Goal: Task Accomplishment & Management: Manage account settings

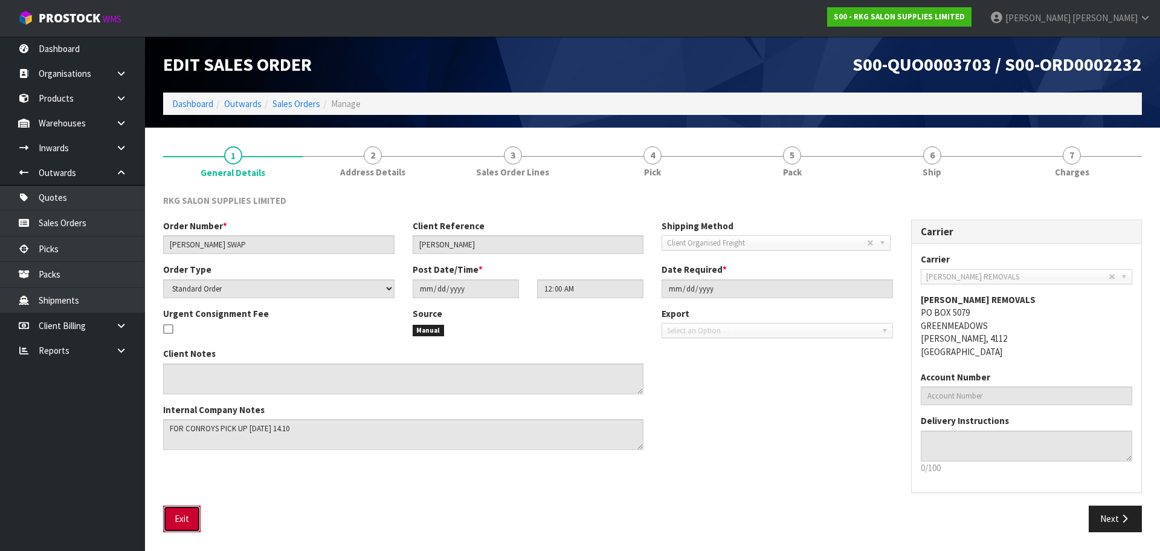
click at [184, 520] on button "Exit" at bounding box center [181, 518] width 37 height 26
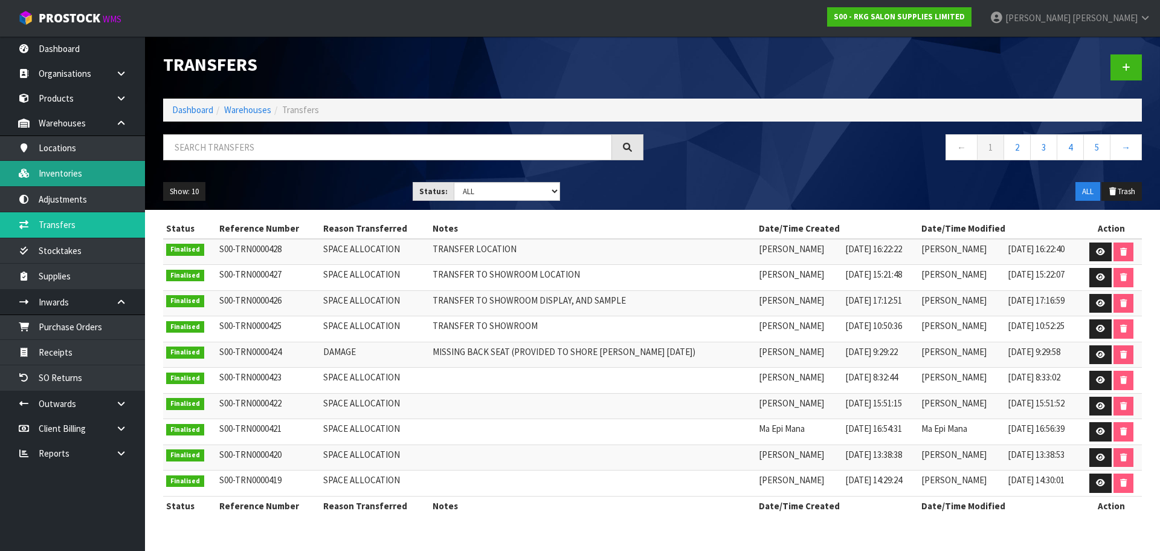
click at [93, 170] on link "Inventories" at bounding box center [72, 173] width 145 height 25
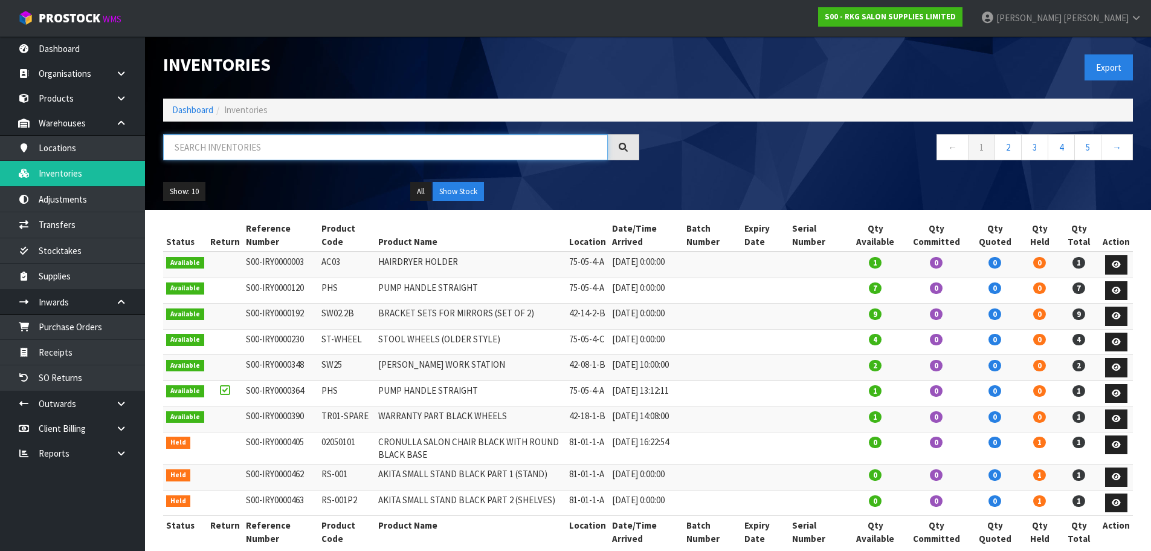
click at [197, 150] on input "text" at bounding box center [385, 147] width 445 height 26
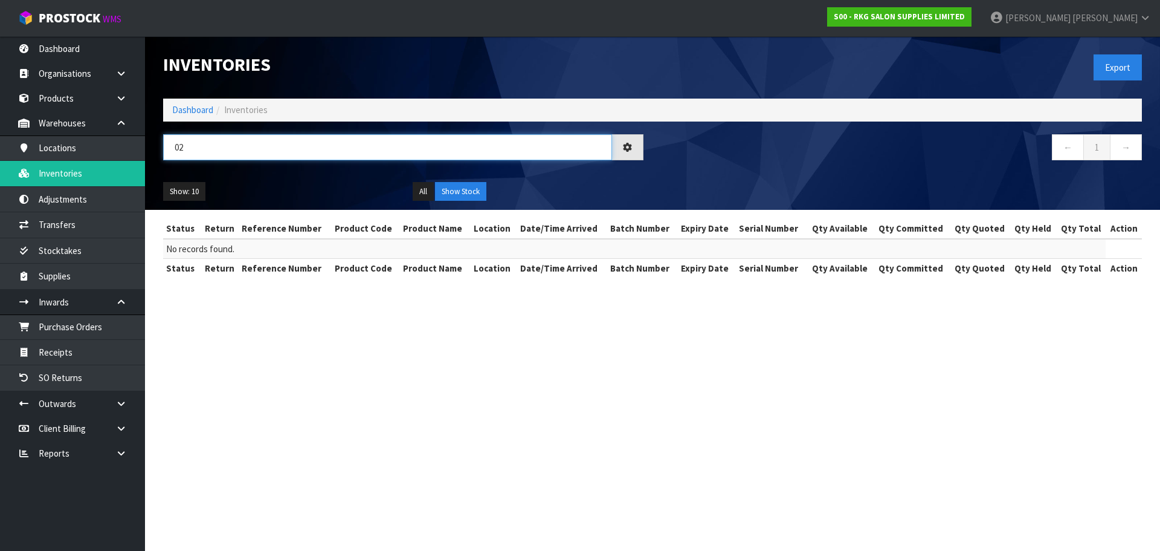
type input "0"
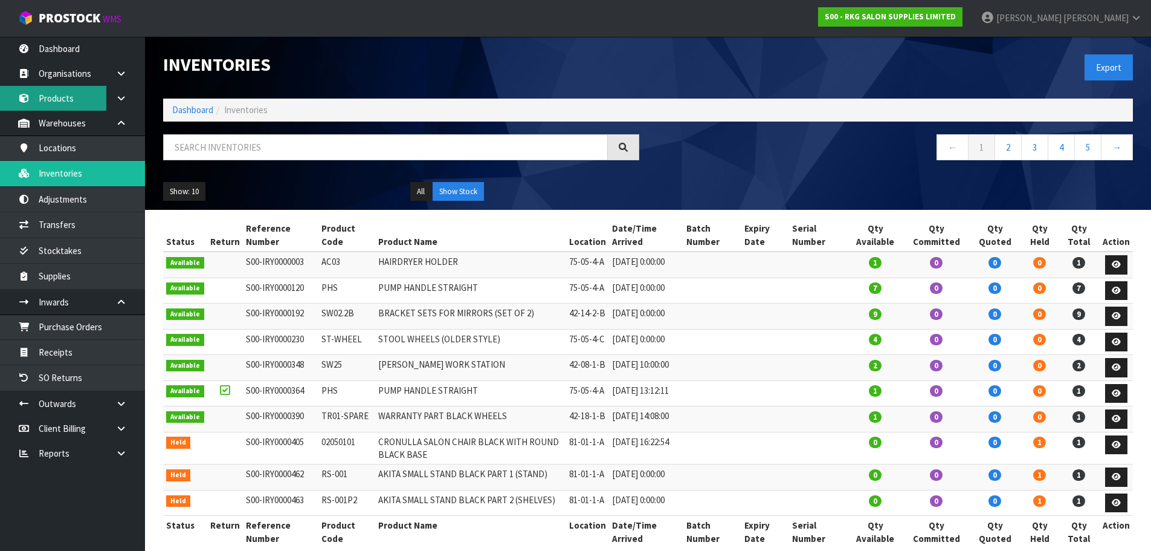
click at [68, 101] on link "Products" at bounding box center [72, 98] width 145 height 25
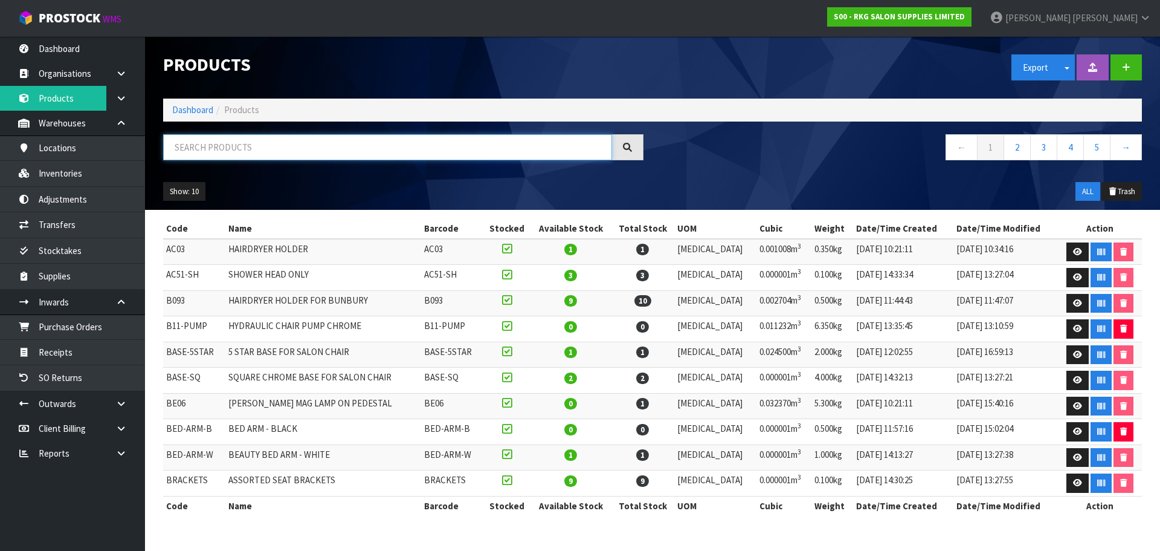
click at [184, 142] on input "text" at bounding box center [387, 147] width 449 height 26
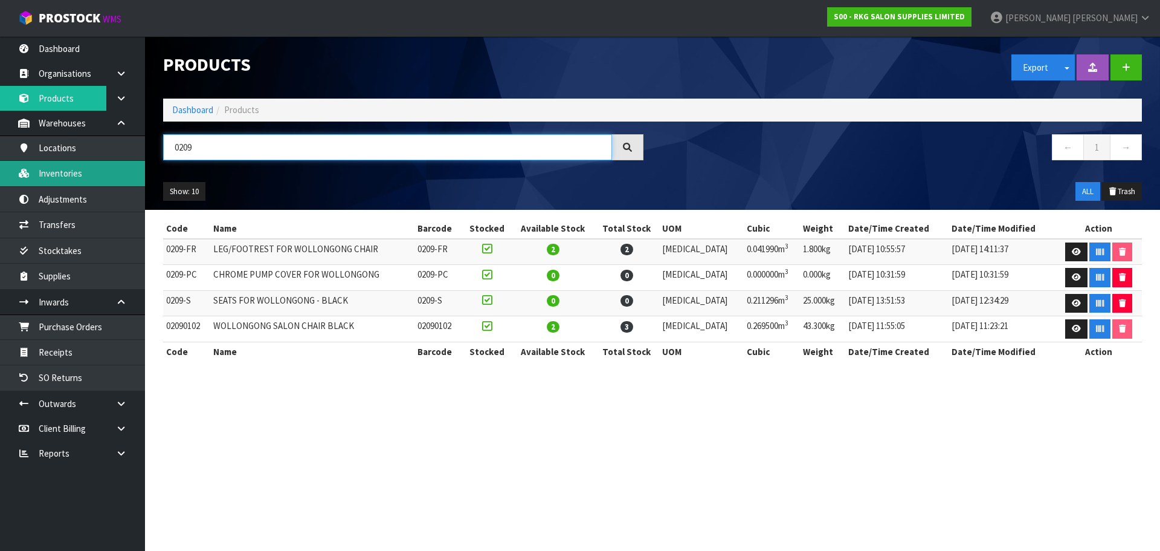
type input "0209"
click at [71, 175] on link "Inventories" at bounding box center [72, 173] width 145 height 25
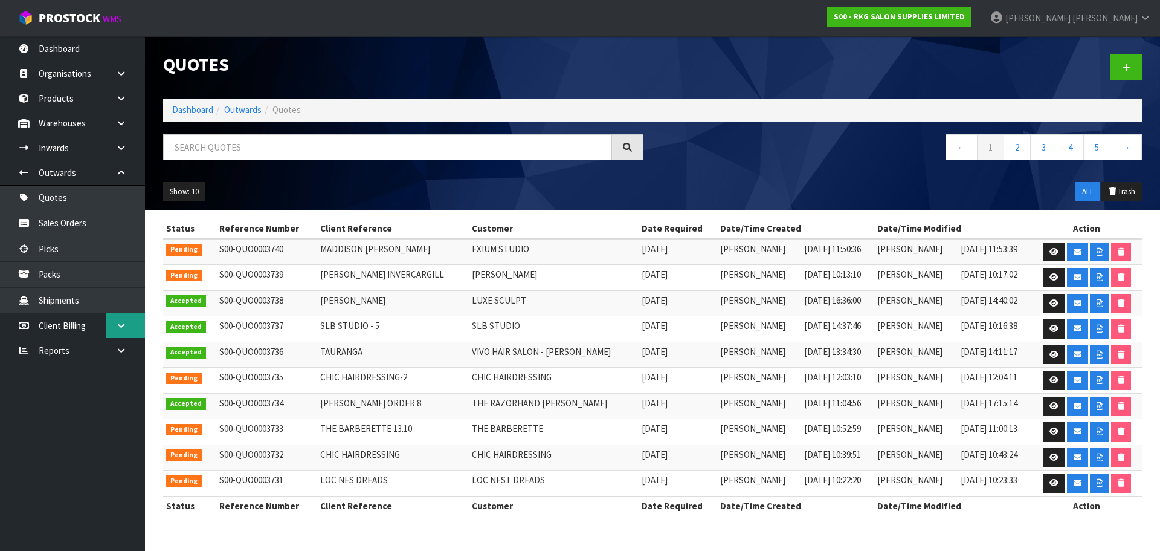
click at [118, 326] on icon at bounding box center [120, 325] width 11 height 9
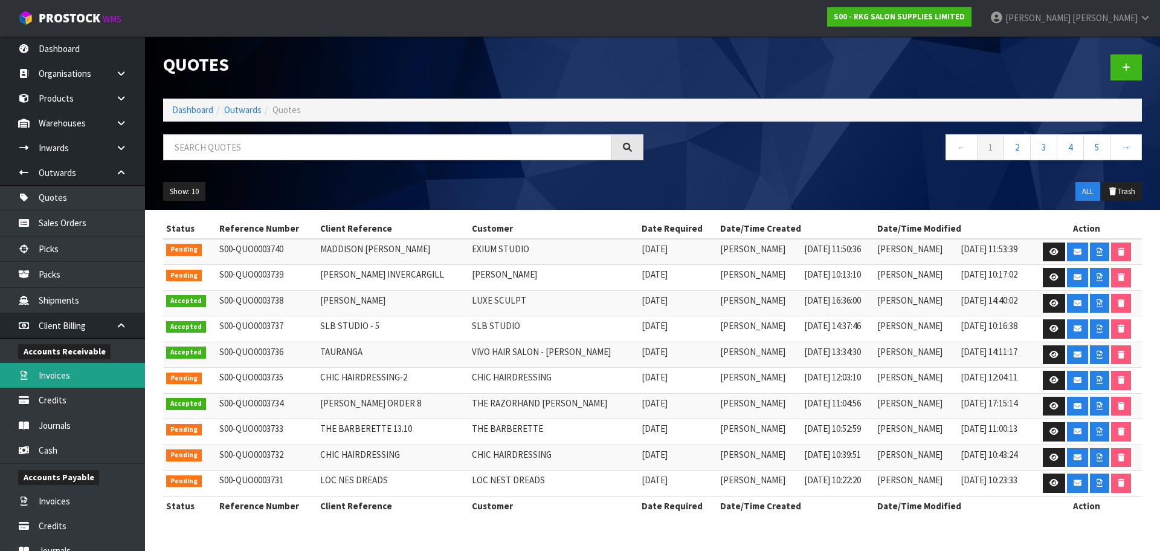
click at [73, 381] on link "Invoices" at bounding box center [72, 375] width 145 height 25
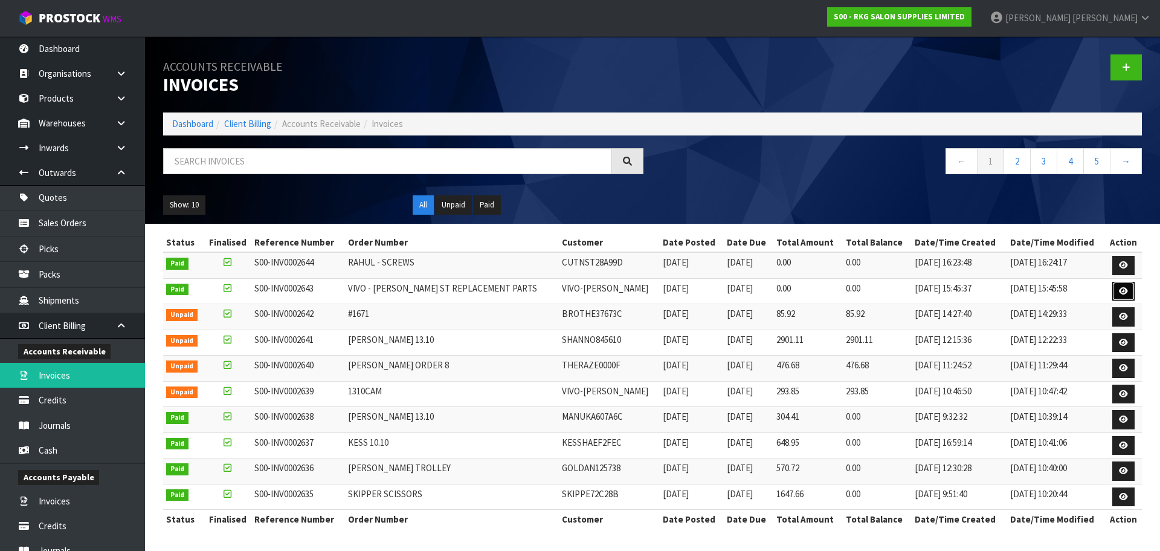
click at [1121, 291] on icon at bounding box center [1123, 291] width 9 height 8
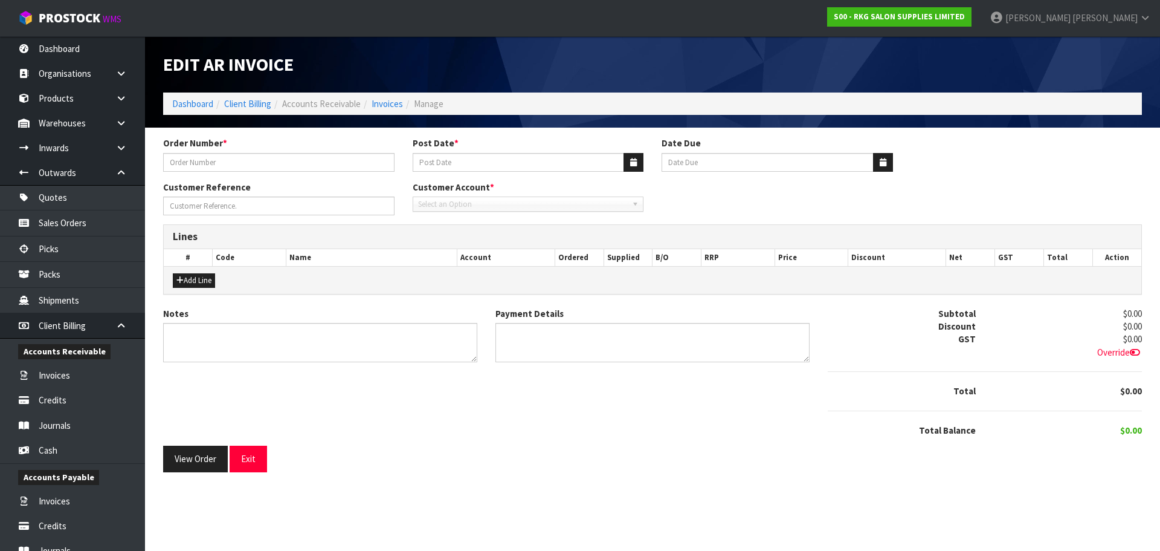
type input "VIVO - [PERSON_NAME] ST REPLACEMENT PARTS"
type input "[DATE]"
type textarea "WARRANTY REPLACEMENTS"
type textarea "N/C"
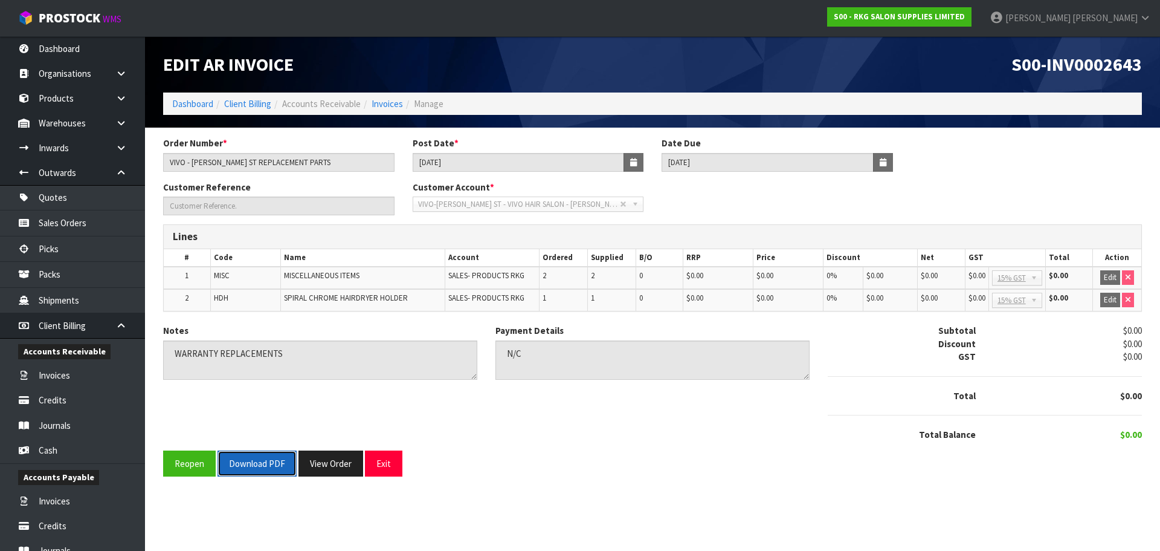
click at [262, 468] on button "Download PDF" at bounding box center [257, 463] width 79 height 26
click at [385, 470] on button "Exit" at bounding box center [383, 463] width 37 height 26
